Goal: Task Accomplishment & Management: Use online tool/utility

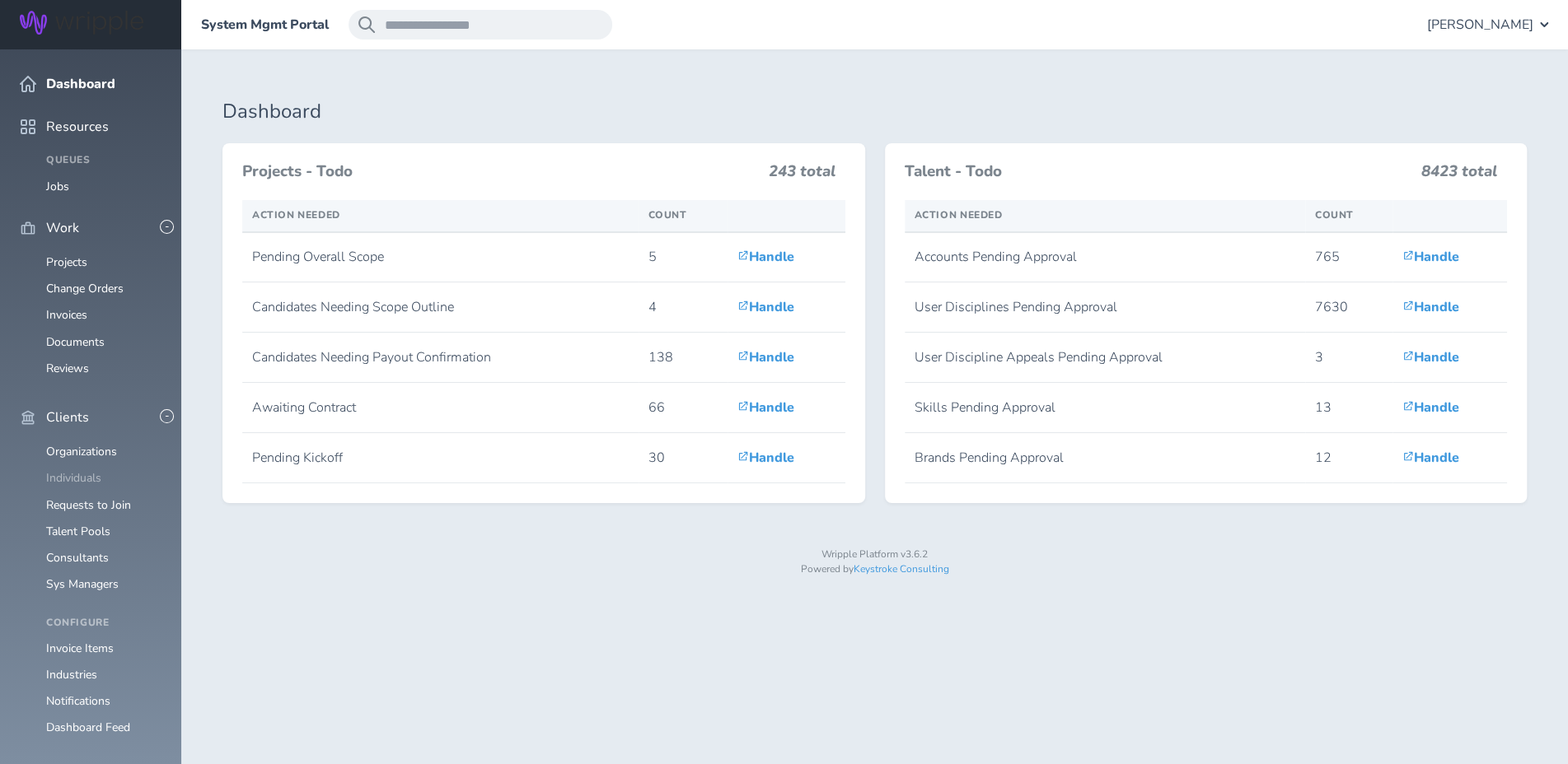
drag, startPoint x: 0, startPoint y: 0, endPoint x: 60, endPoint y: 441, distance: 445.1
click at [60, 470] on link "Individuals" at bounding box center [74, 478] width 55 height 15
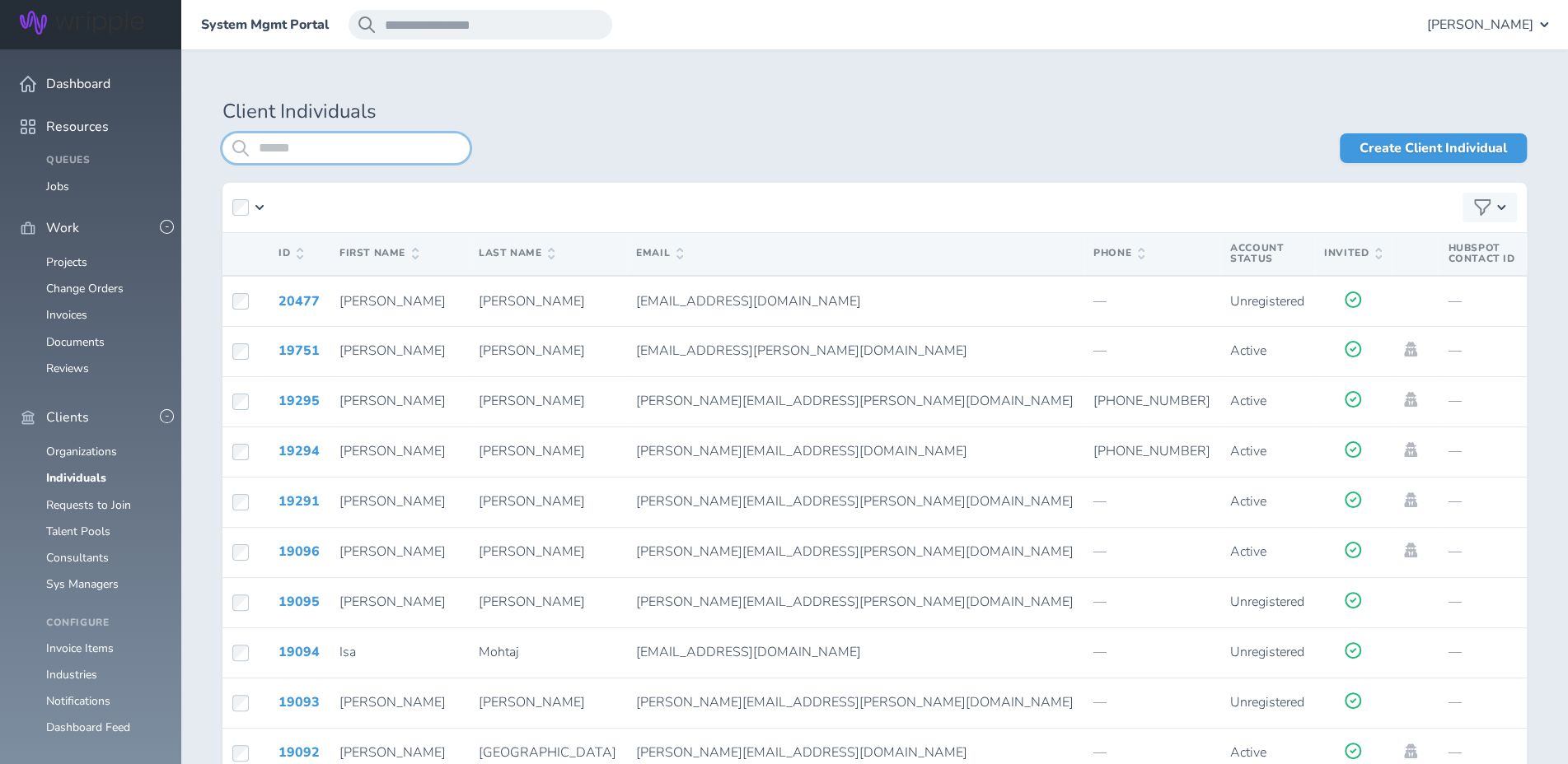
drag, startPoint x: 60, startPoint y: 441, endPoint x: 410, endPoint y: 145, distance: 458.4
click at [410, 145] on input "search" at bounding box center [346, 148] width 247 height 30
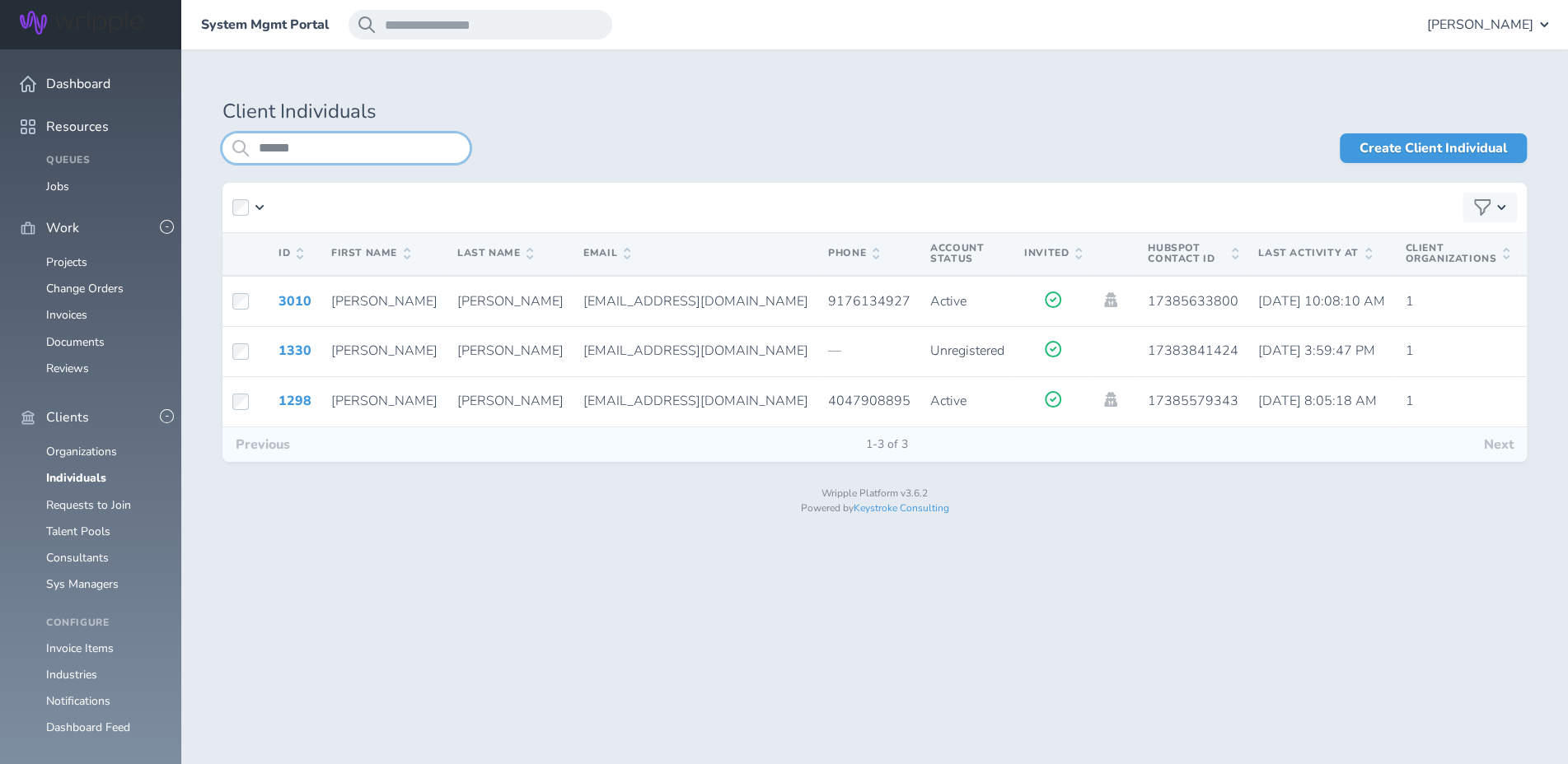
type input "******"
click at [1101, 298] on icon at bounding box center [1110, 300] width 18 height 15
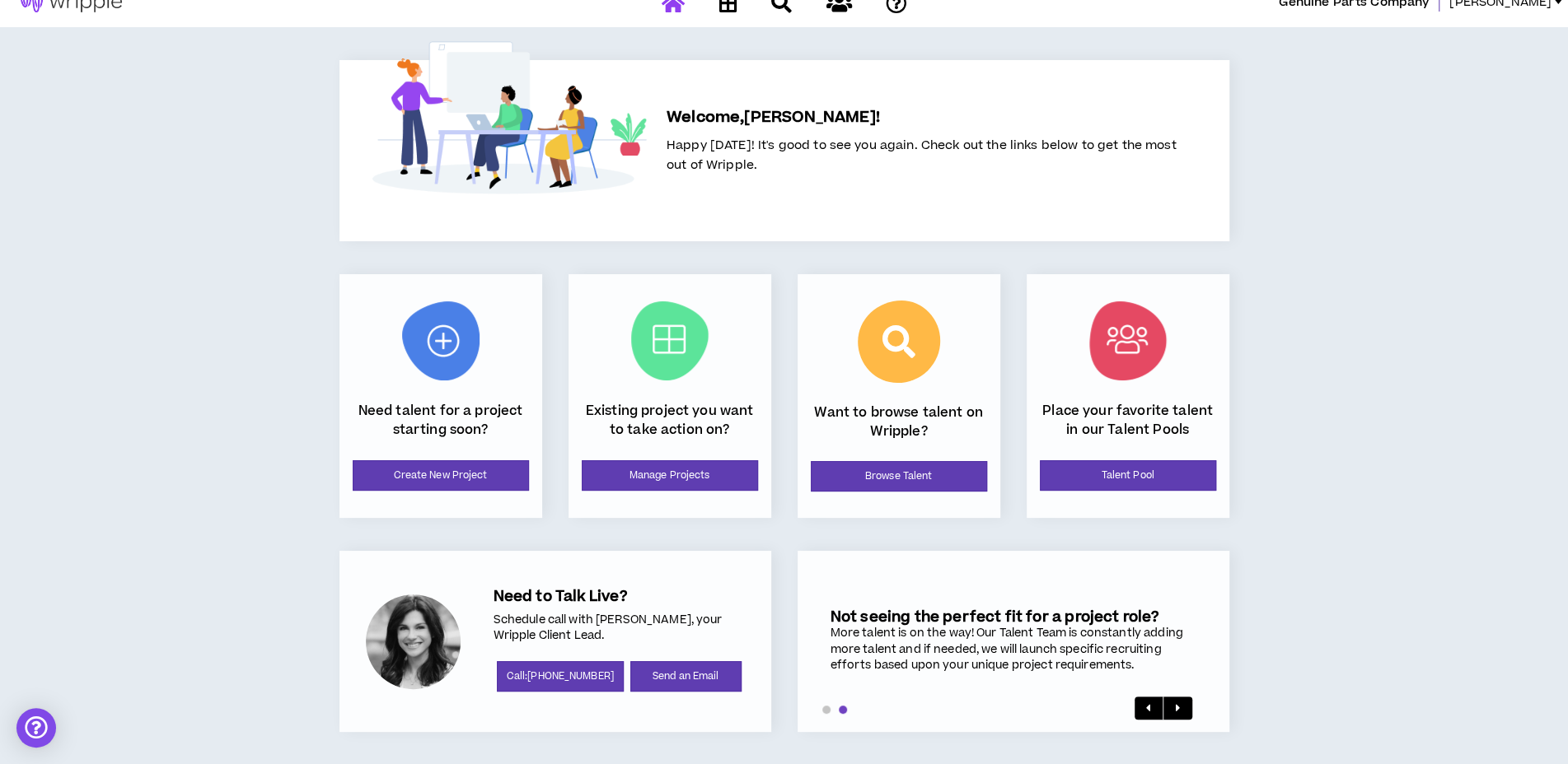
scroll to position [22, 0]
click at [938, 477] on link "Browse Talent" at bounding box center [898, 476] width 176 height 31
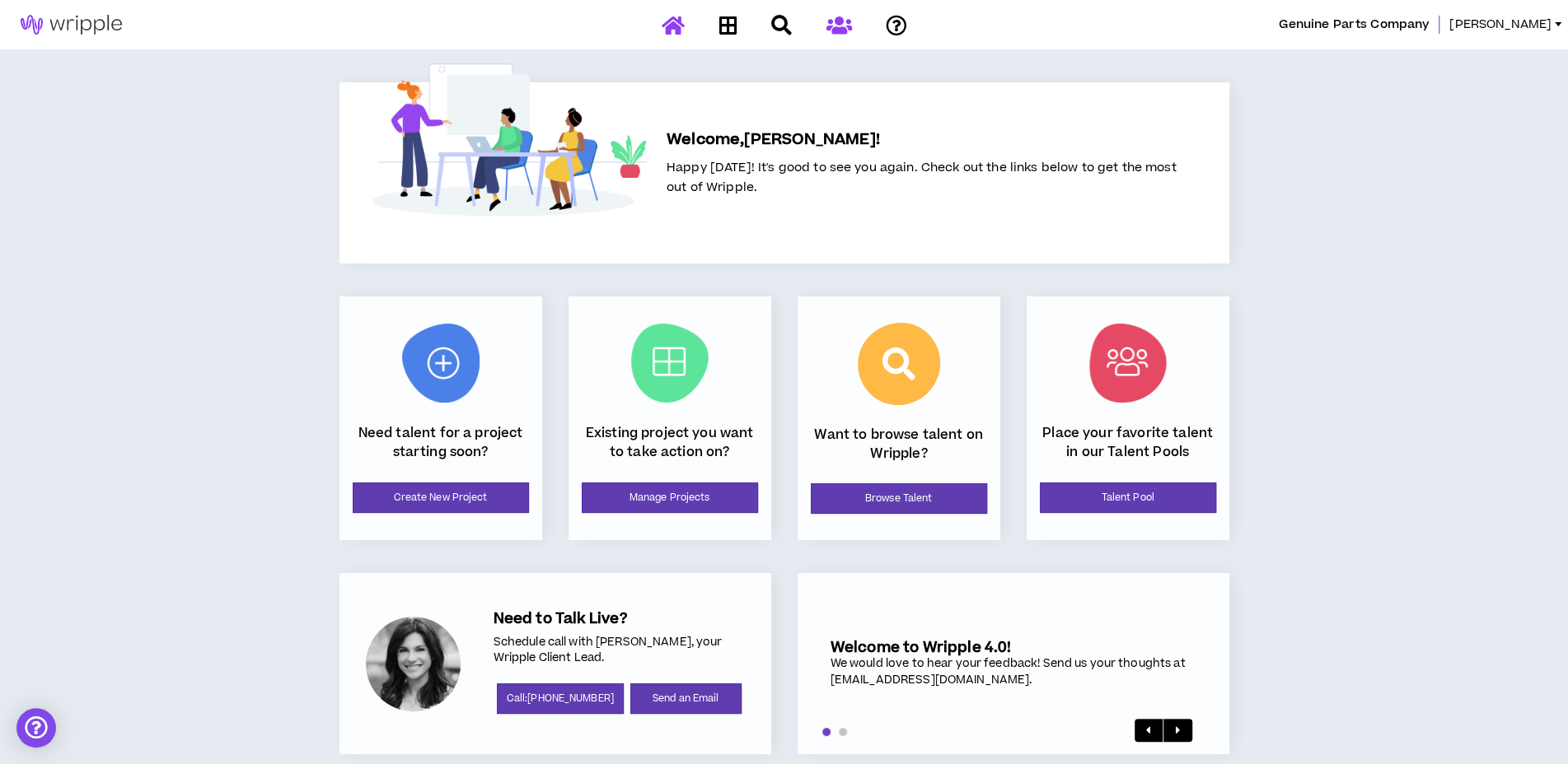
click at [823, 22] on link at bounding box center [838, 25] width 33 height 29
click at [847, 24] on icon at bounding box center [838, 26] width 26 height 21
